Goal: Understand process/instructions: Learn how to perform a task or action

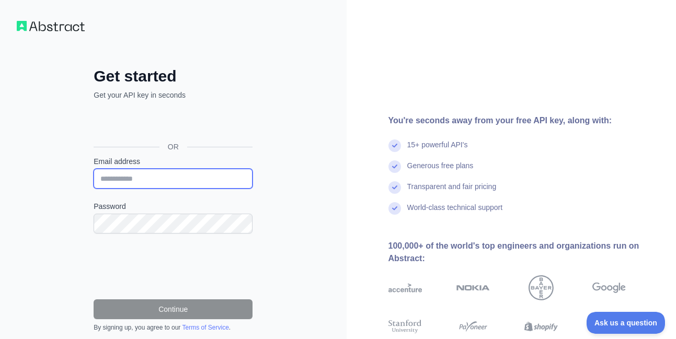
click at [147, 179] on input "Email address" at bounding box center [173, 179] width 159 height 20
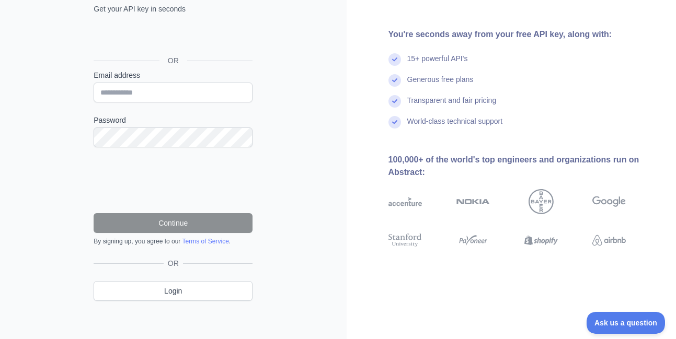
scroll to position [89, 0]
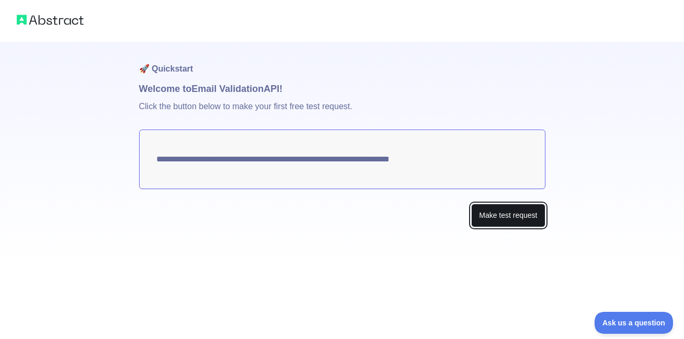
click at [521, 217] on button "Make test request" at bounding box center [508, 216] width 74 height 24
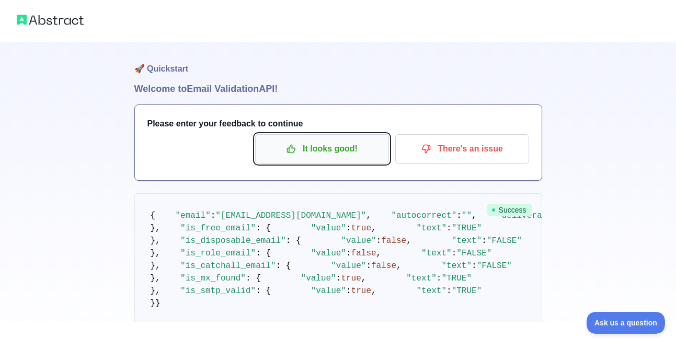
click at [347, 137] on button "It looks good!" at bounding box center [322, 148] width 134 height 29
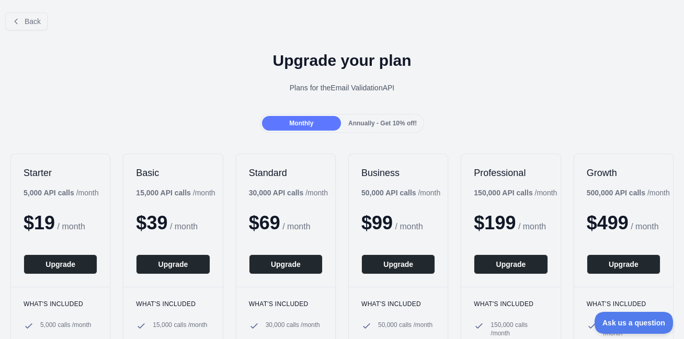
click at [389, 120] on span "Annually - Get 10% off!" at bounding box center [382, 123] width 68 height 7
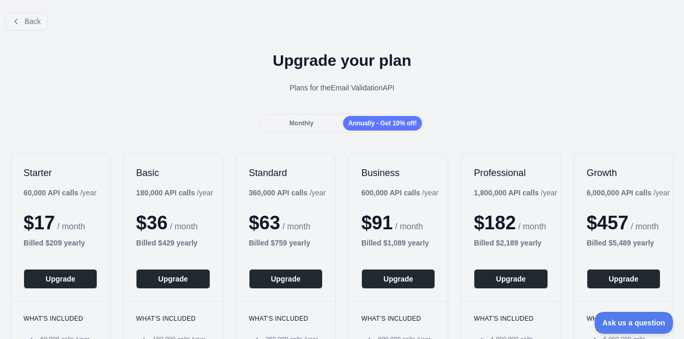
click at [317, 123] on div "Monthly" at bounding box center [301, 123] width 79 height 15
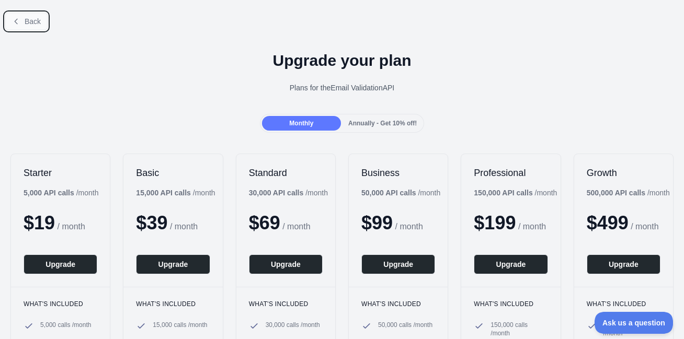
click at [23, 23] on button "Back" at bounding box center [26, 22] width 42 height 18
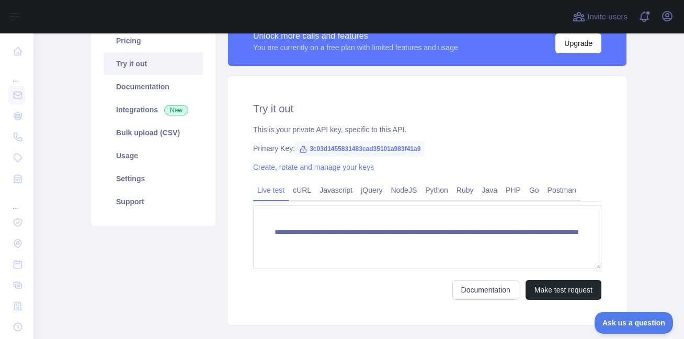
scroll to position [125, 0]
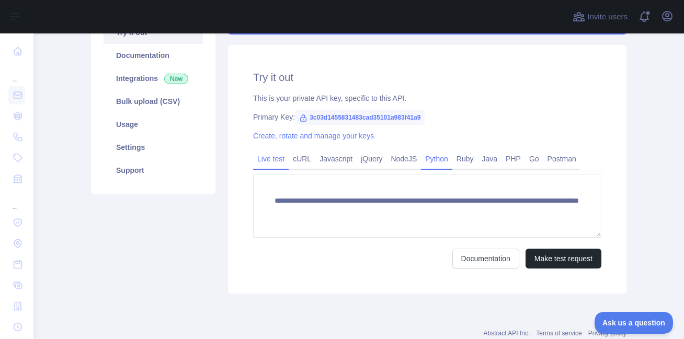
click at [442, 164] on link "Python" at bounding box center [436, 159] width 31 height 17
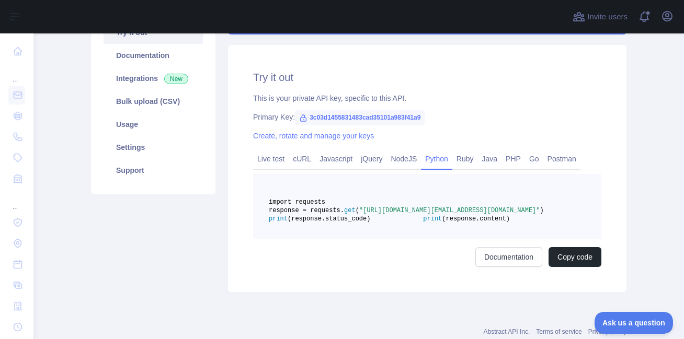
click at [534, 214] on span ""[URL][DOMAIN_NAME][EMAIL_ADDRESS][DOMAIN_NAME]"" at bounding box center [449, 210] width 181 height 7
drag, startPoint x: 536, startPoint y: 230, endPoint x: 410, endPoint y: 222, distance: 125.7
click at [410, 214] on span ""[URL][DOMAIN_NAME][EMAIL_ADDRESS][DOMAIN_NAME]"" at bounding box center [449, 210] width 181 height 7
copy span "[URL][DOMAIN_NAME][EMAIL_ADDRESS][DOMAIN_NAME]"
click at [267, 157] on link "Live test" at bounding box center [271, 159] width 36 height 17
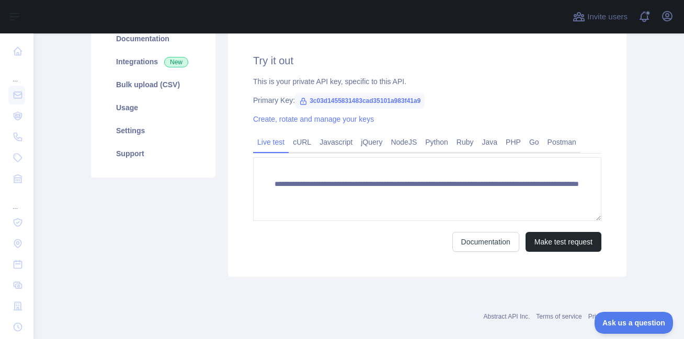
scroll to position [157, 0]
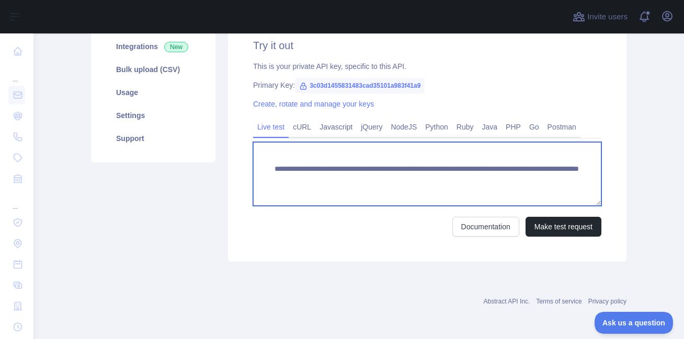
drag, startPoint x: 549, startPoint y: 182, endPoint x: 267, endPoint y: 169, distance: 282.6
click at [267, 169] on textarea "**********" at bounding box center [427, 174] width 348 height 64
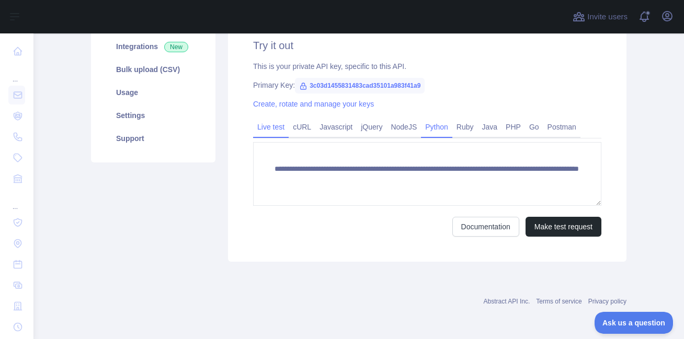
click at [429, 129] on link "Python" at bounding box center [436, 127] width 31 height 17
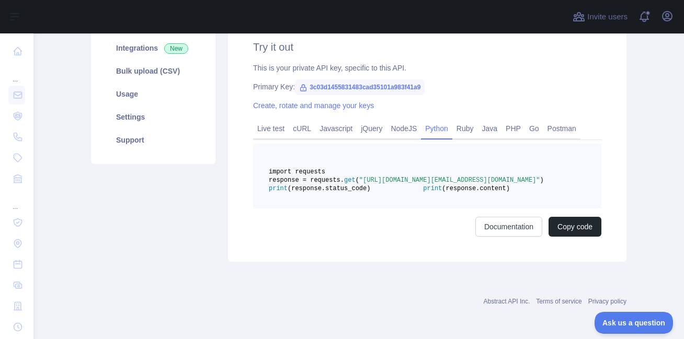
scroll to position [181, 0]
click at [546, 120] on link "Postman" at bounding box center [561, 128] width 37 height 17
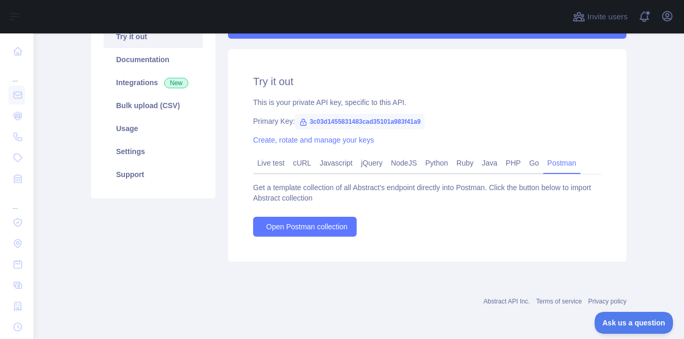
scroll to position [121, 0]
click at [404, 161] on link "NodeJS" at bounding box center [403, 163] width 35 height 17
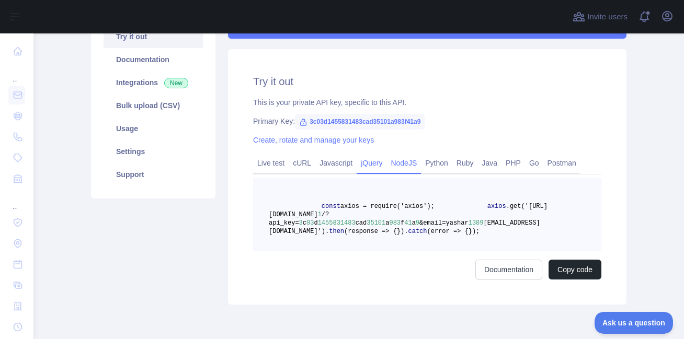
click at [374, 163] on link "jQuery" at bounding box center [372, 163] width 30 height 17
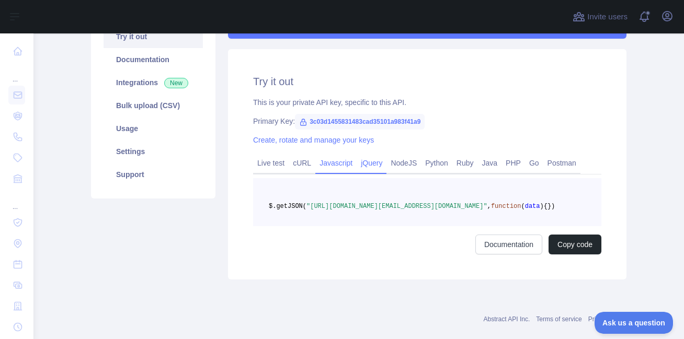
click at [329, 165] on link "Javascript" at bounding box center [335, 163] width 41 height 17
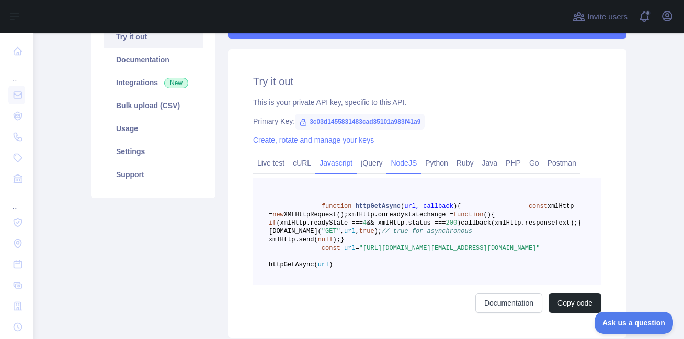
click at [397, 158] on link "NodeJS" at bounding box center [403, 163] width 35 height 17
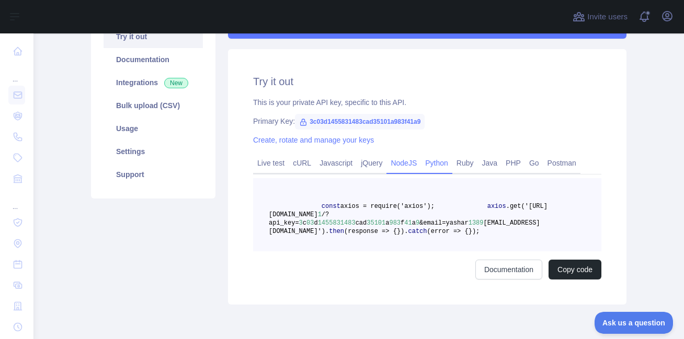
click at [443, 162] on link "Python" at bounding box center [436, 163] width 31 height 17
